Goal: Contribute content

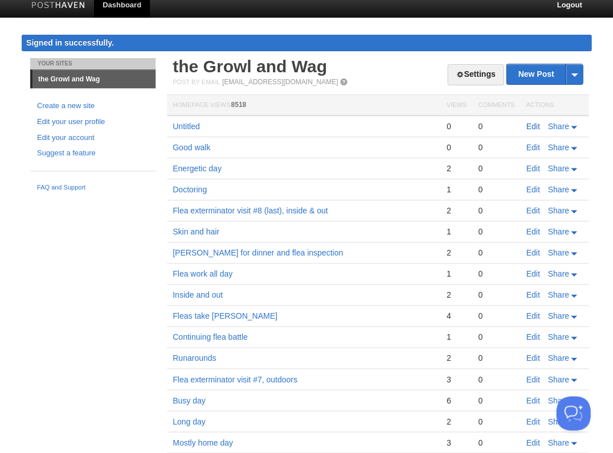
click at [530, 124] on link "Edit" at bounding box center [533, 126] width 14 height 9
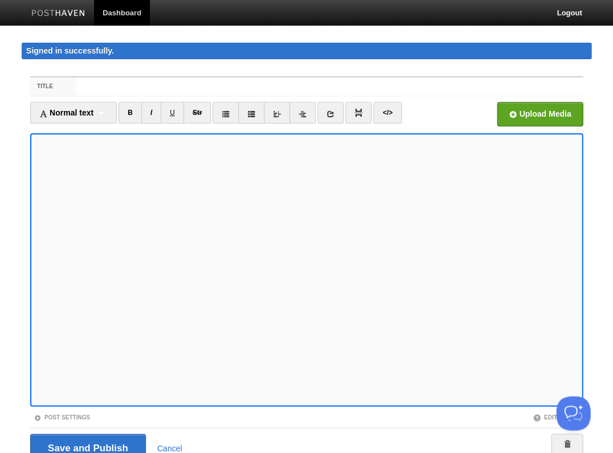
scroll to position [36, 0]
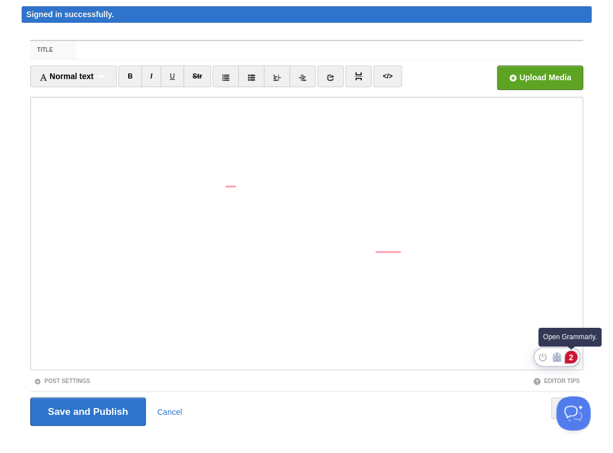
click at [573, 355] on div "2" at bounding box center [571, 357] width 13 height 13
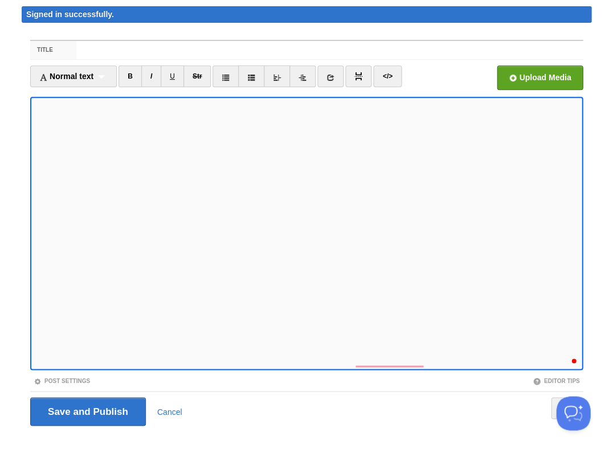
scroll to position [23, 0]
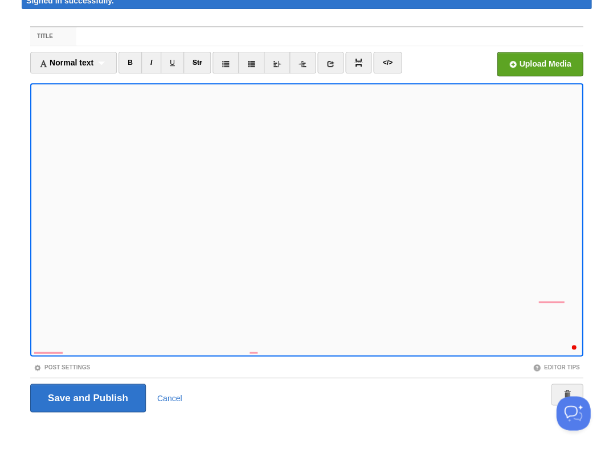
scroll to position [75, 0]
click at [566, 344] on div "1" at bounding box center [571, 343] width 13 height 13
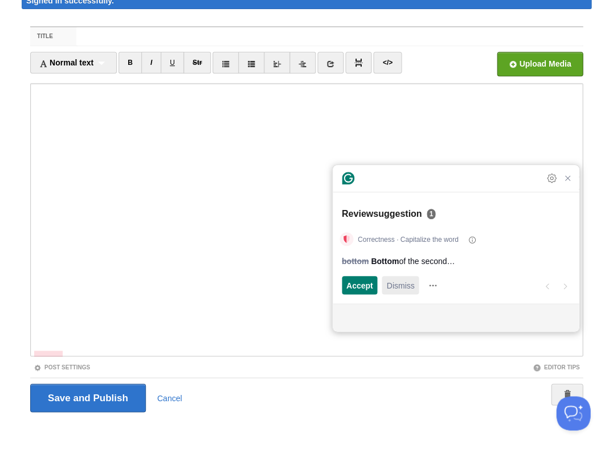
click at [397, 289] on span "Dismiss" at bounding box center [400, 286] width 28 height 12
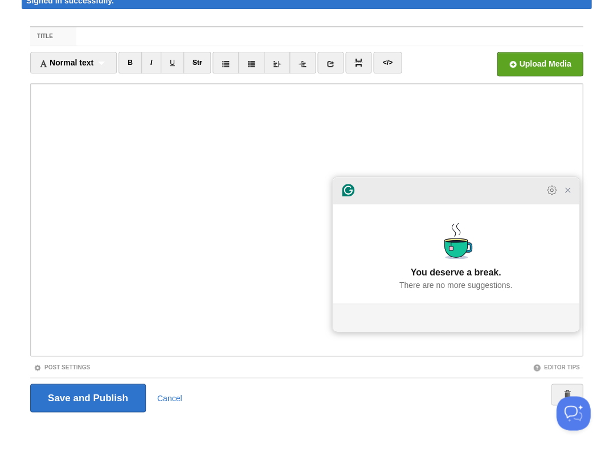
click at [568, 195] on icon "Close Grammarly Assistant" at bounding box center [567, 190] width 9 height 9
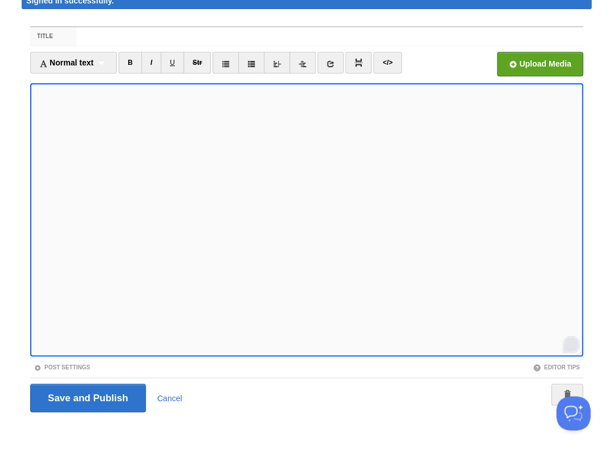
scroll to position [86, 0]
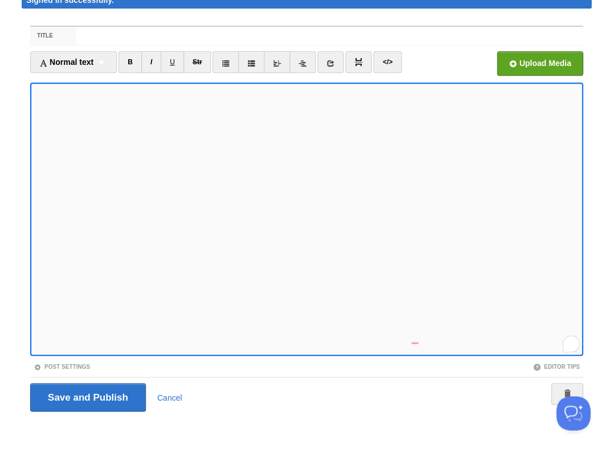
scroll to position [107, 0]
click at [87, 396] on input "Save and Publish" at bounding box center [88, 397] width 116 height 28
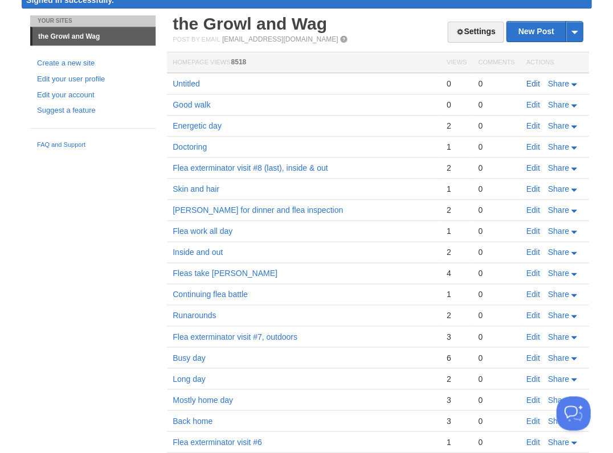
click at [532, 84] on link "Edit" at bounding box center [533, 83] width 14 height 9
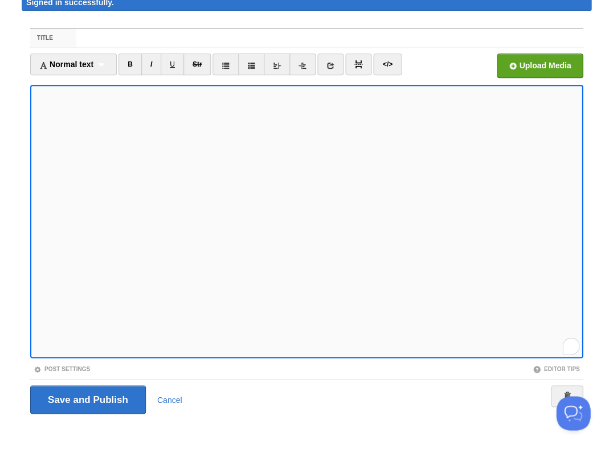
scroll to position [50, 0]
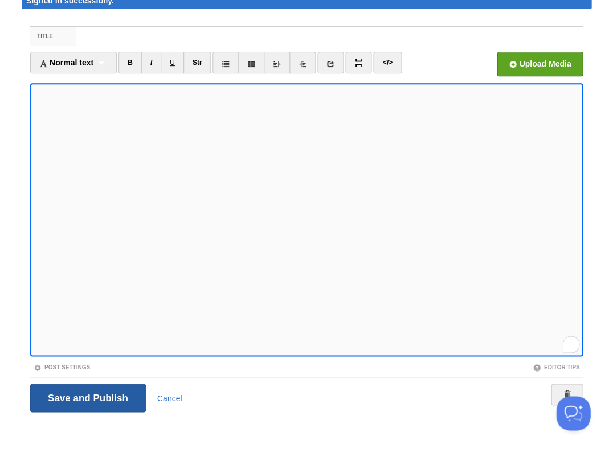
click at [87, 396] on input "Save and Publish" at bounding box center [88, 398] width 116 height 28
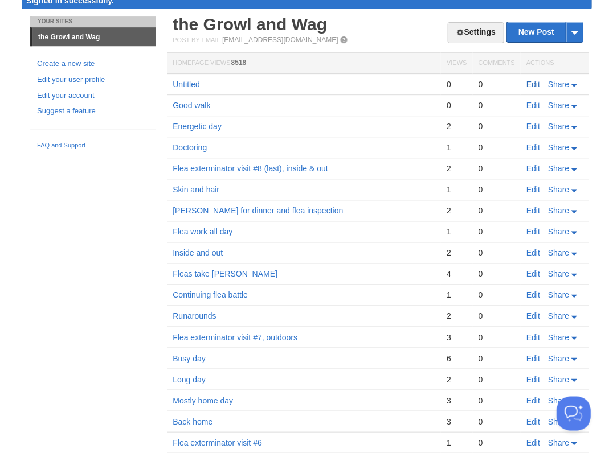
click at [530, 81] on link "Edit" at bounding box center [533, 84] width 14 height 9
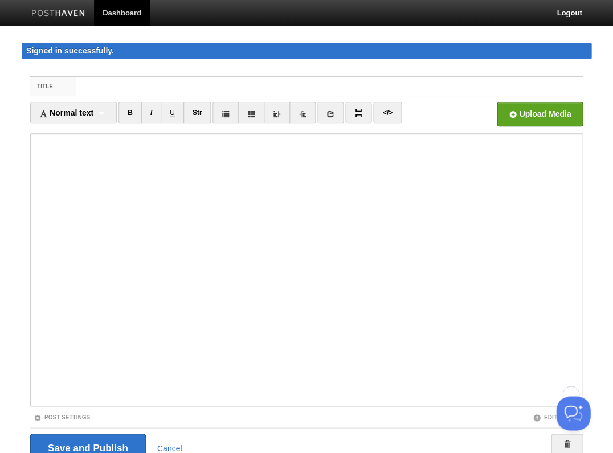
click at [133, 133] on iframe at bounding box center [306, 269] width 553 height 273
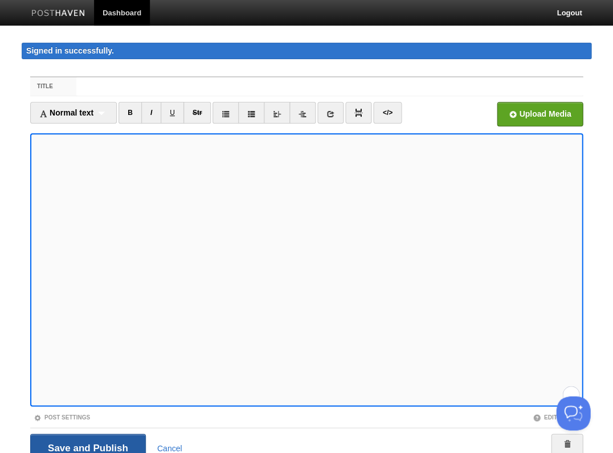
click at [87, 447] on input "Save and Publish" at bounding box center [88, 448] width 116 height 28
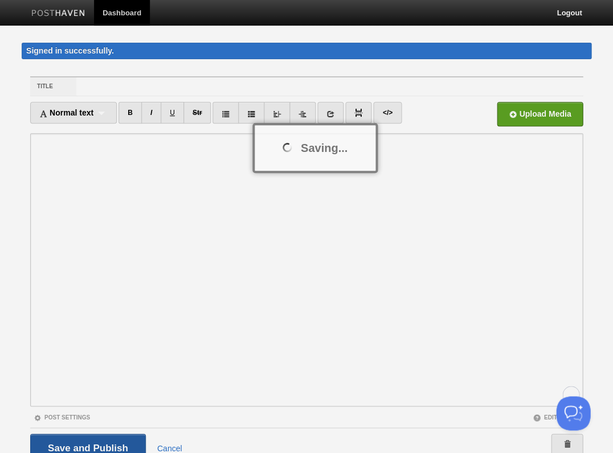
scroll to position [7, 0]
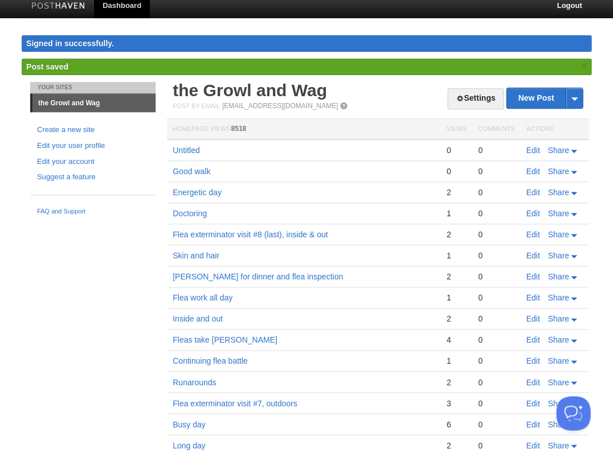
scroll to position [6, 0]
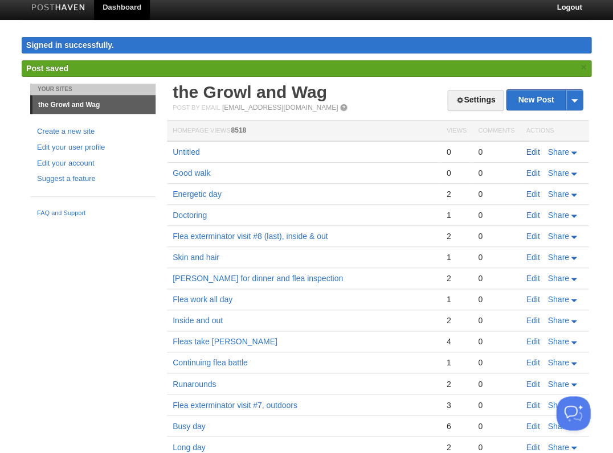
click at [529, 150] on link "Edit" at bounding box center [533, 152] width 14 height 9
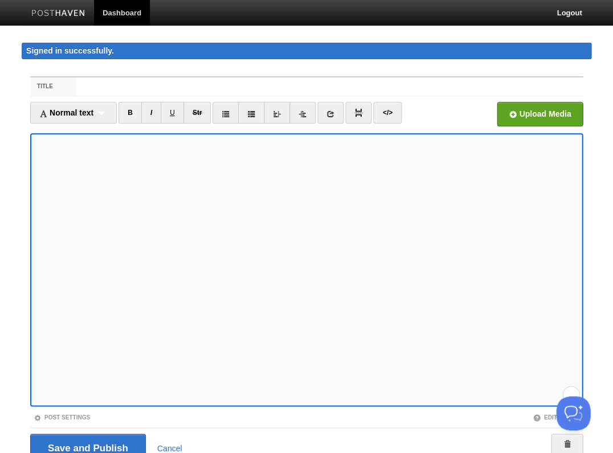
scroll to position [50, 0]
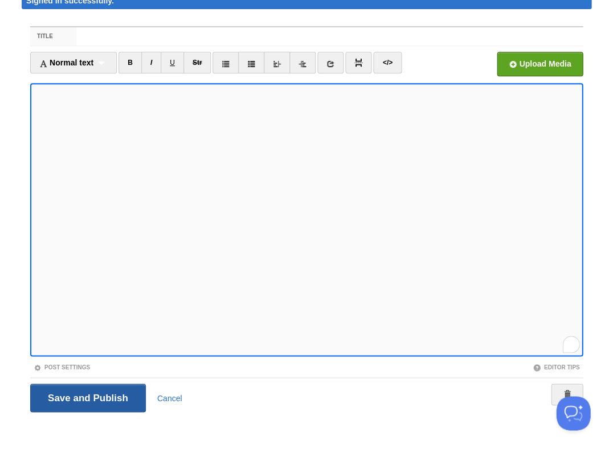
click at [87, 396] on input "Save and Publish" at bounding box center [88, 398] width 116 height 28
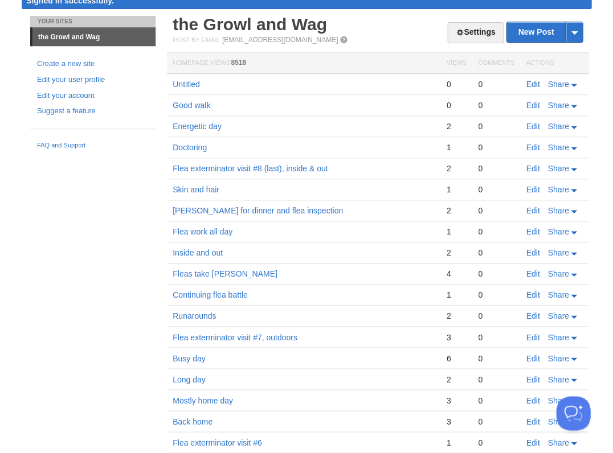
click at [532, 81] on link "Edit" at bounding box center [533, 84] width 14 height 9
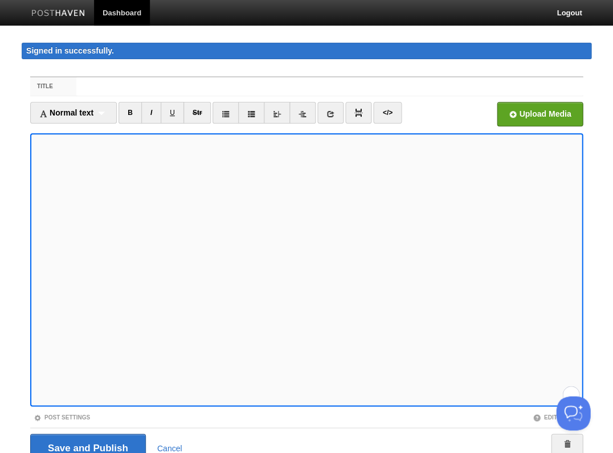
scroll to position [50, 0]
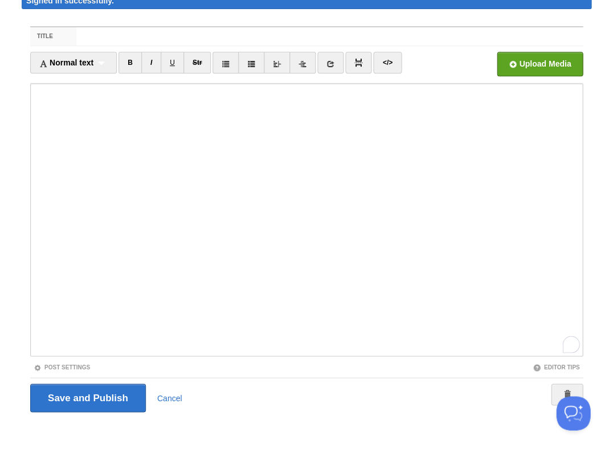
scroll to position [161, 0]
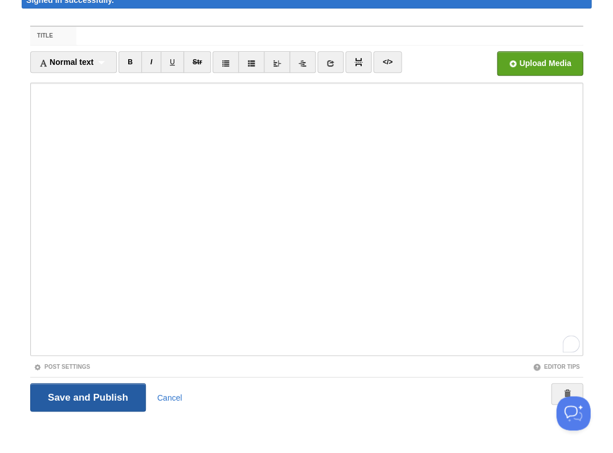
click at [87, 396] on input "Save and Publish" at bounding box center [88, 397] width 116 height 28
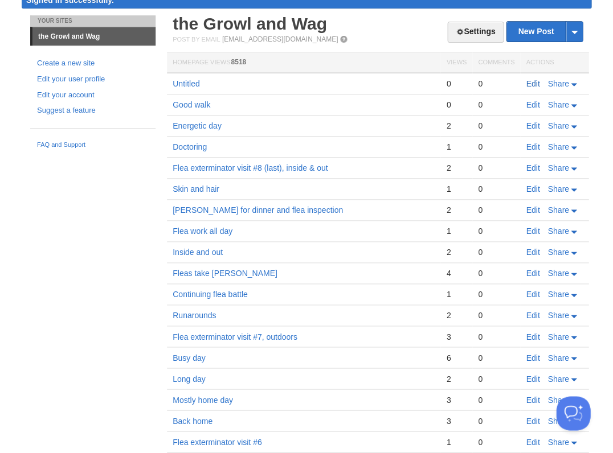
click at [533, 80] on link "Edit" at bounding box center [533, 83] width 14 height 9
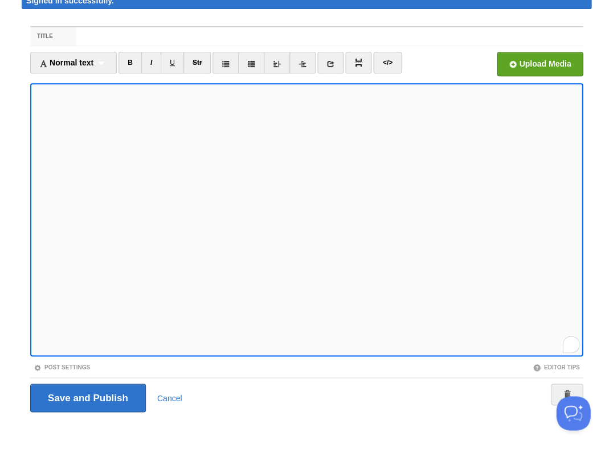
scroll to position [182, 0]
click at [87, 396] on input "Save and Publish" at bounding box center [88, 398] width 116 height 28
